Goal: Transaction & Acquisition: Purchase product/service

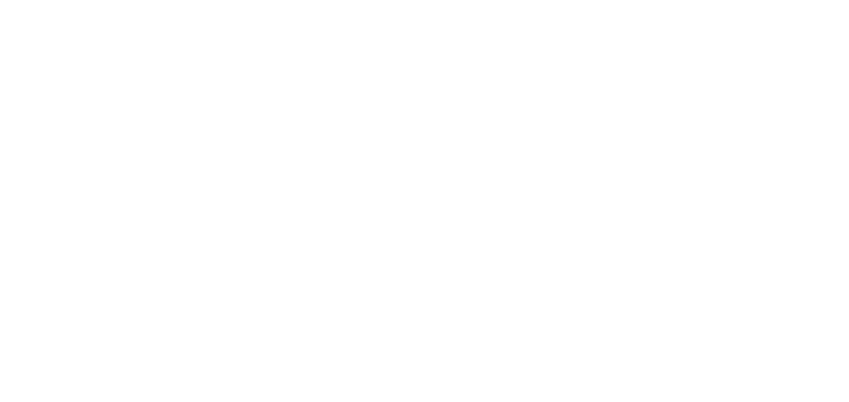
select select "******"
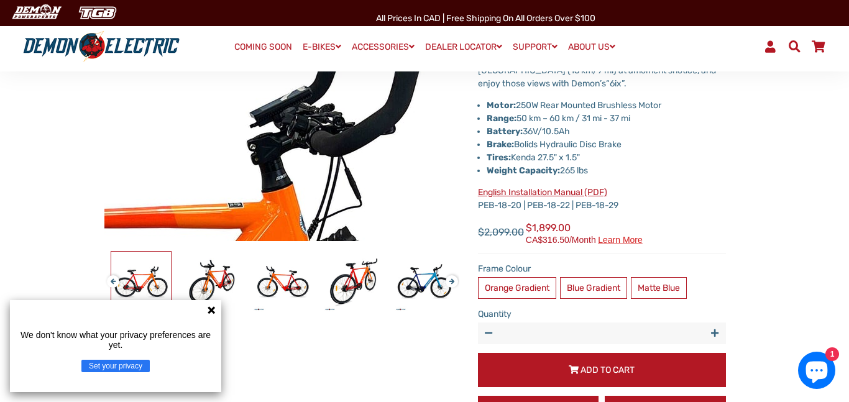
scroll to position [257, 0]
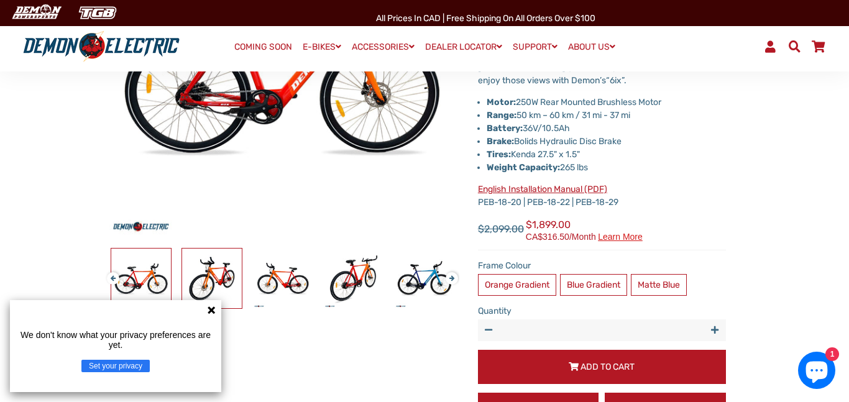
click at [211, 283] on img at bounding box center [212, 279] width 60 height 60
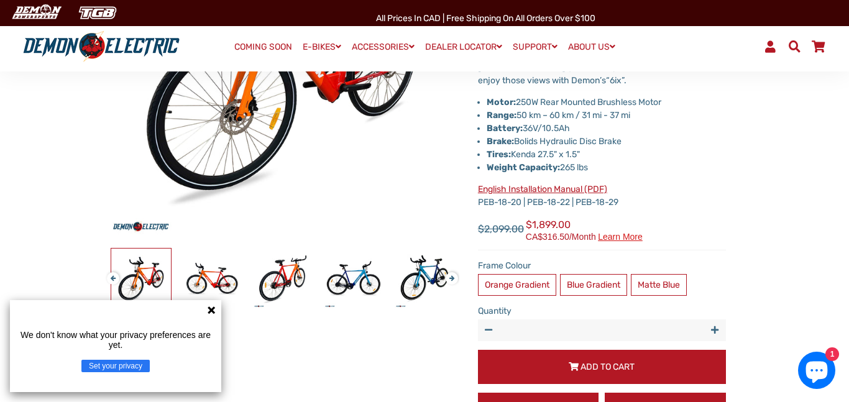
click at [384, 272] on div at bounding box center [708, 278] width 2056 height 61
click at [449, 280] on button "Next" at bounding box center [449, 273] width 7 height 14
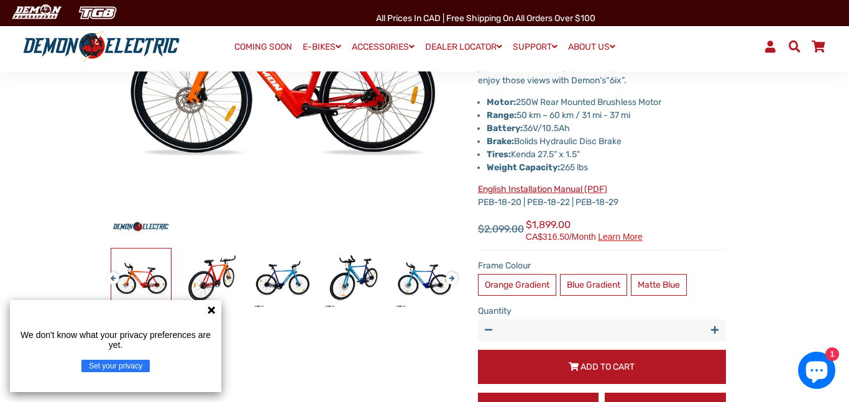
click at [446, 280] on button "Next" at bounding box center [449, 273] width 7 height 14
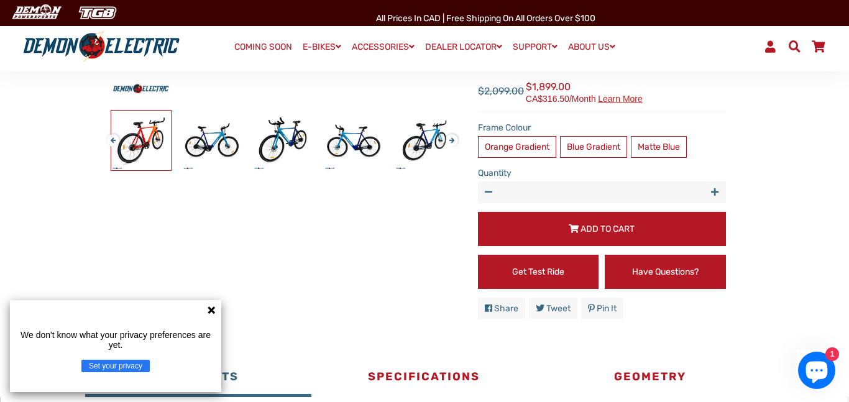
scroll to position [397, 0]
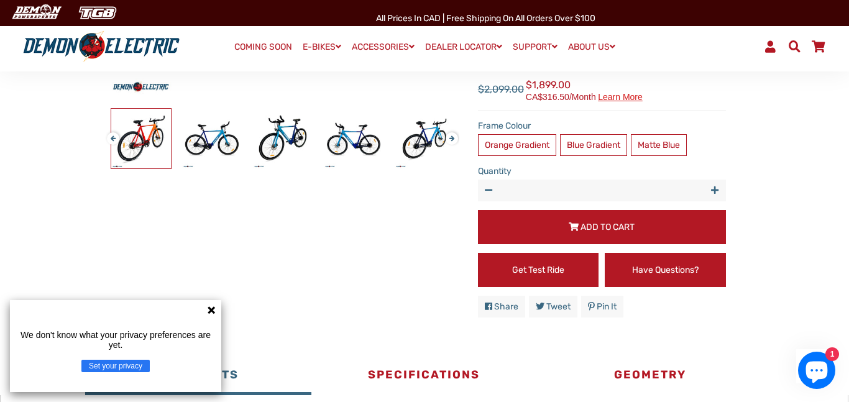
click at [449, 138] on button "Next" at bounding box center [449, 133] width 7 height 14
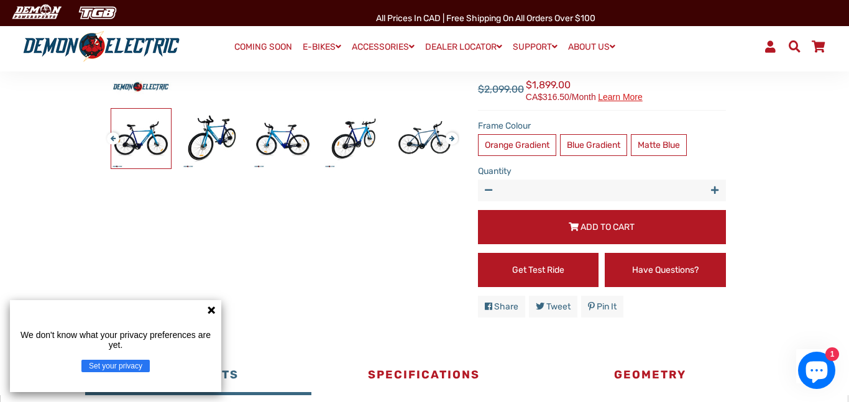
click at [449, 138] on button "Next" at bounding box center [449, 133] width 7 height 14
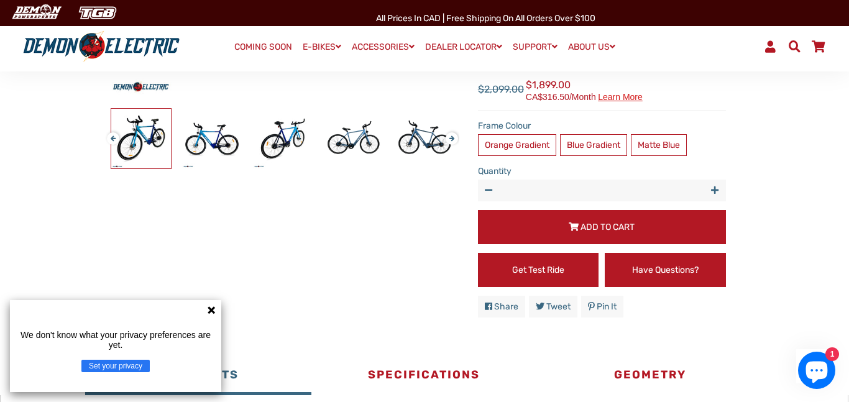
click at [449, 138] on button "Next" at bounding box center [449, 133] width 7 height 14
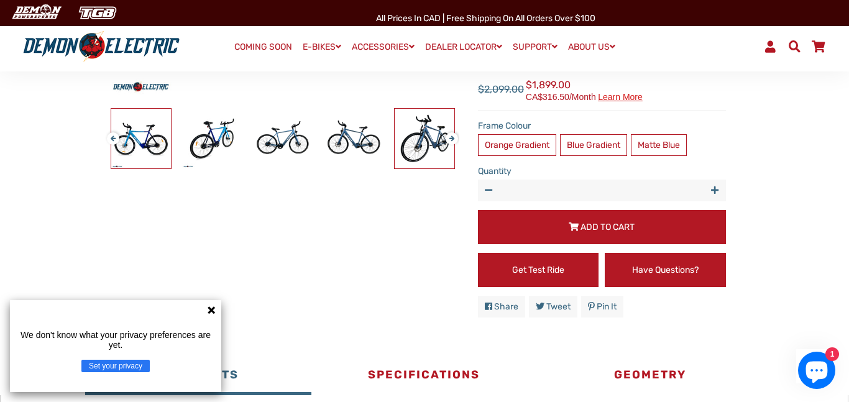
click at [434, 136] on img at bounding box center [425, 139] width 60 height 60
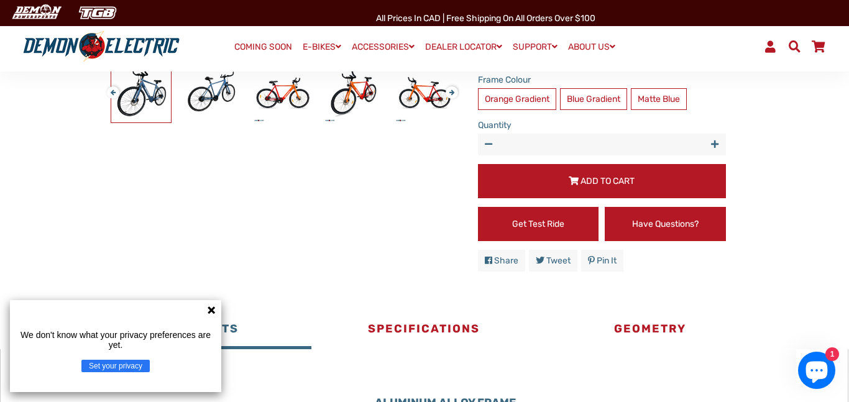
scroll to position [443, 0]
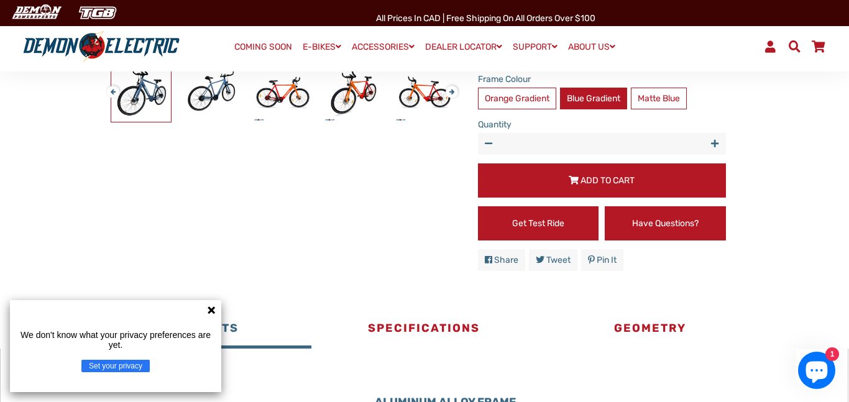
click at [604, 100] on label "Blue Gradient" at bounding box center [593, 99] width 67 height 22
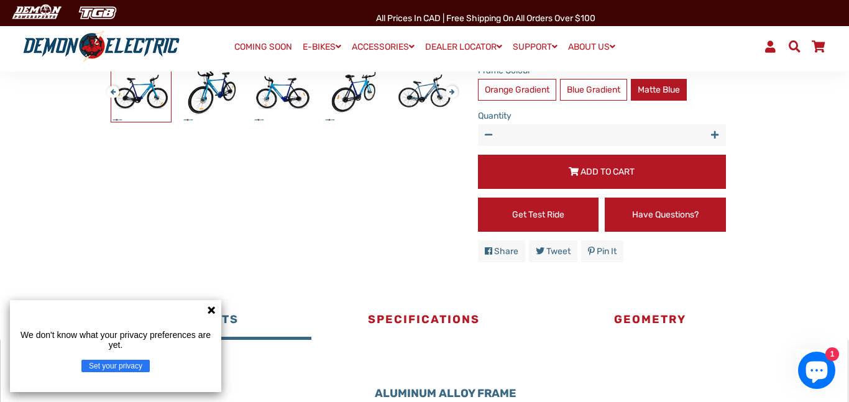
click at [659, 96] on label "Matte Blue" at bounding box center [659, 90] width 56 height 22
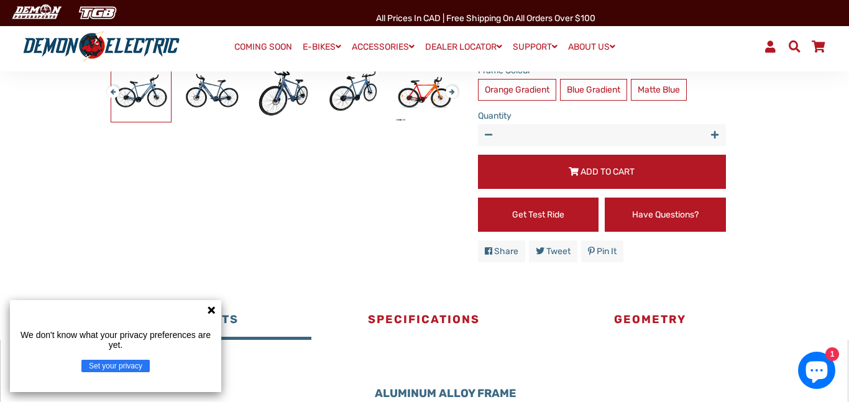
scroll to position [128, 0]
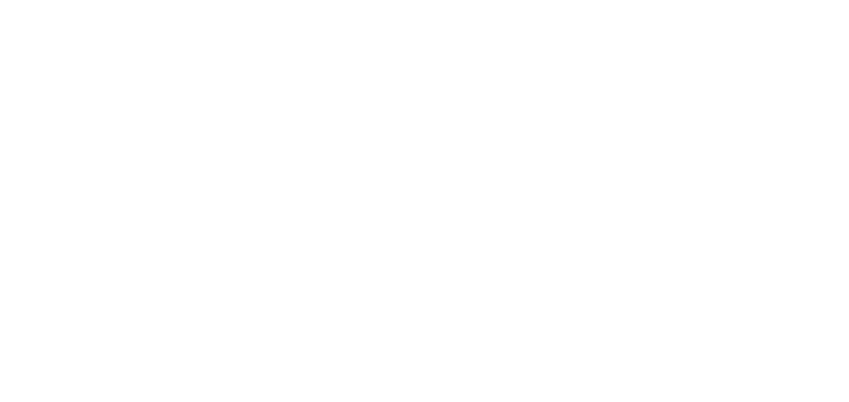
select select "******"
